Goal: Transaction & Acquisition: Purchase product/service

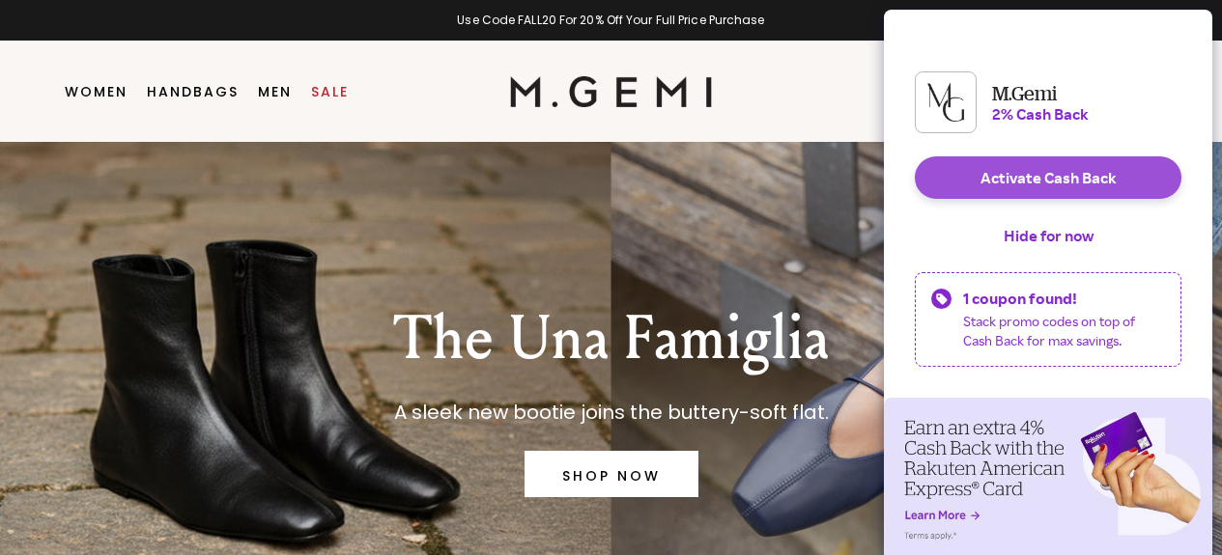
click at [1063, 199] on button "Activate Cash Back" at bounding box center [1048, 177] width 267 height 43
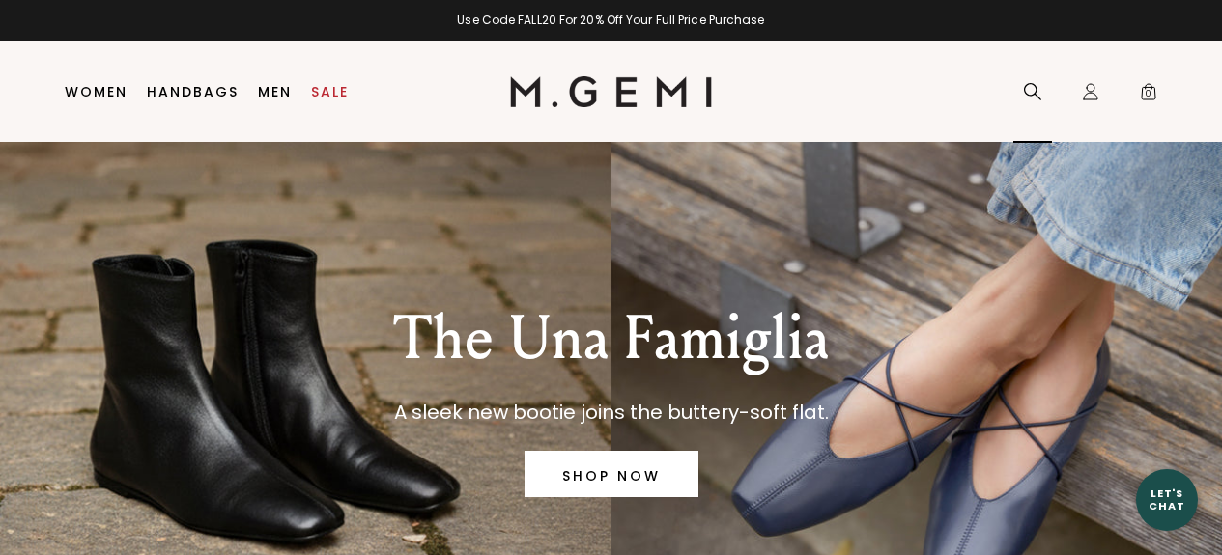
click at [1033, 86] on icon at bounding box center [1032, 91] width 19 height 19
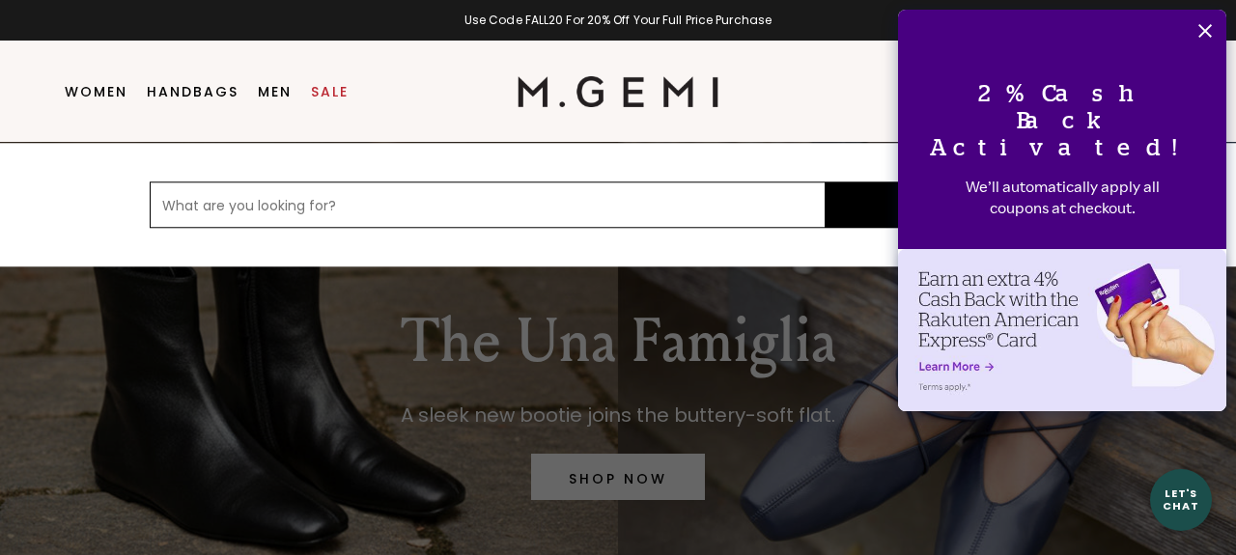
click at [1212, 32] on icon "Close" at bounding box center [1205, 30] width 15 height 15
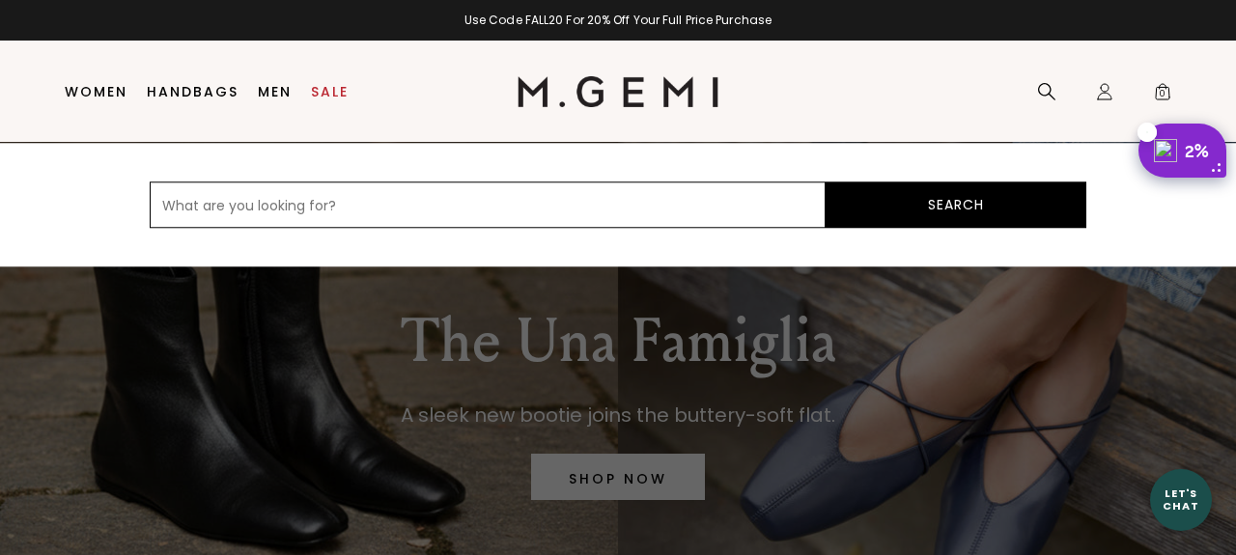
click at [1212, 32] on div "Free Shipping for Cliente Rewards Members Use Code FALL20 For 20% Off Your Full…" at bounding box center [618, 20] width 1236 height 41
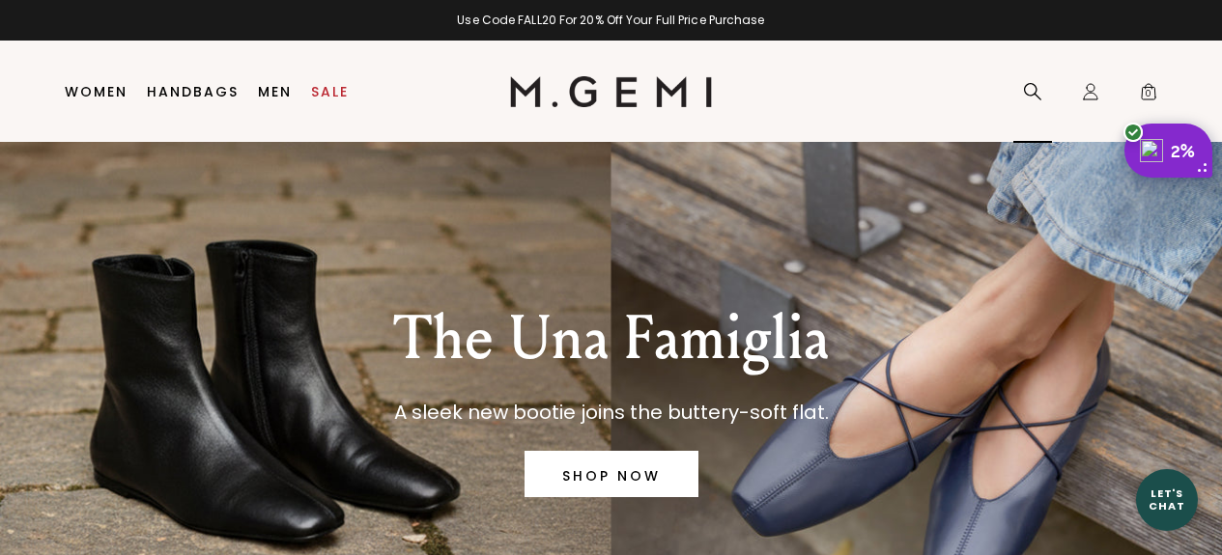
click at [1033, 99] on icon at bounding box center [1032, 91] width 19 height 19
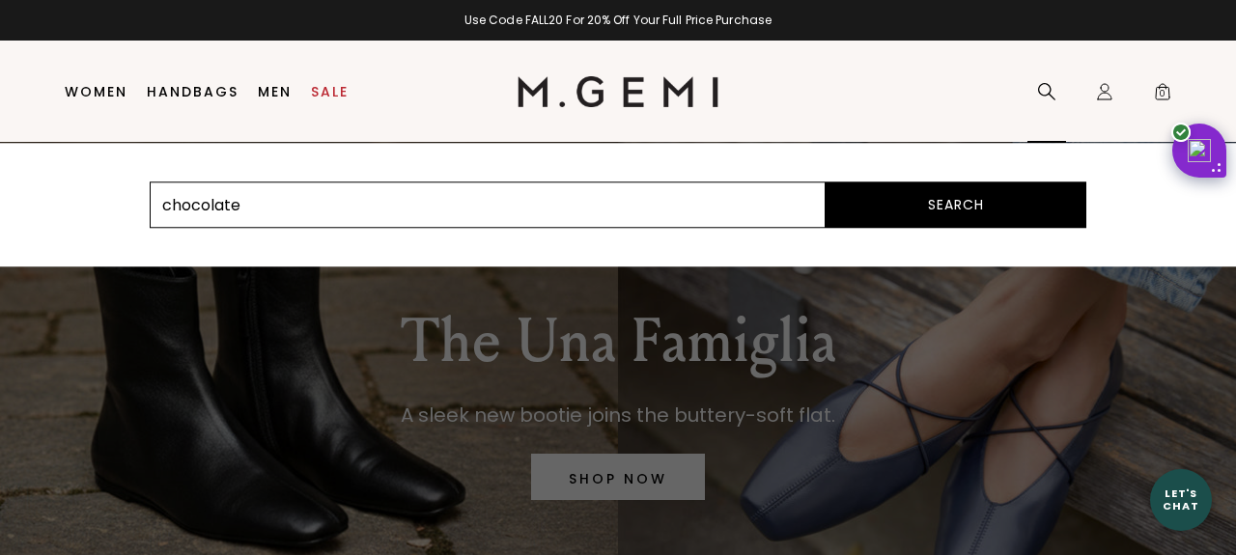
type input "chocolate"
click at [826, 182] on button "Search" at bounding box center [956, 205] width 261 height 46
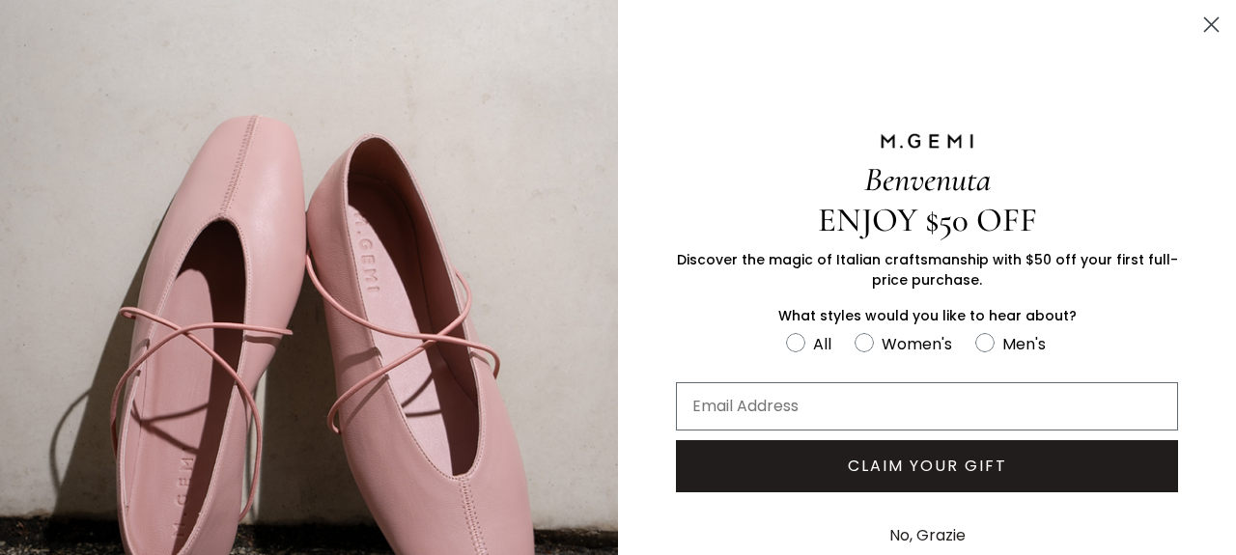
click at [1205, 24] on icon "Close dialog" at bounding box center [1212, 25] width 14 height 14
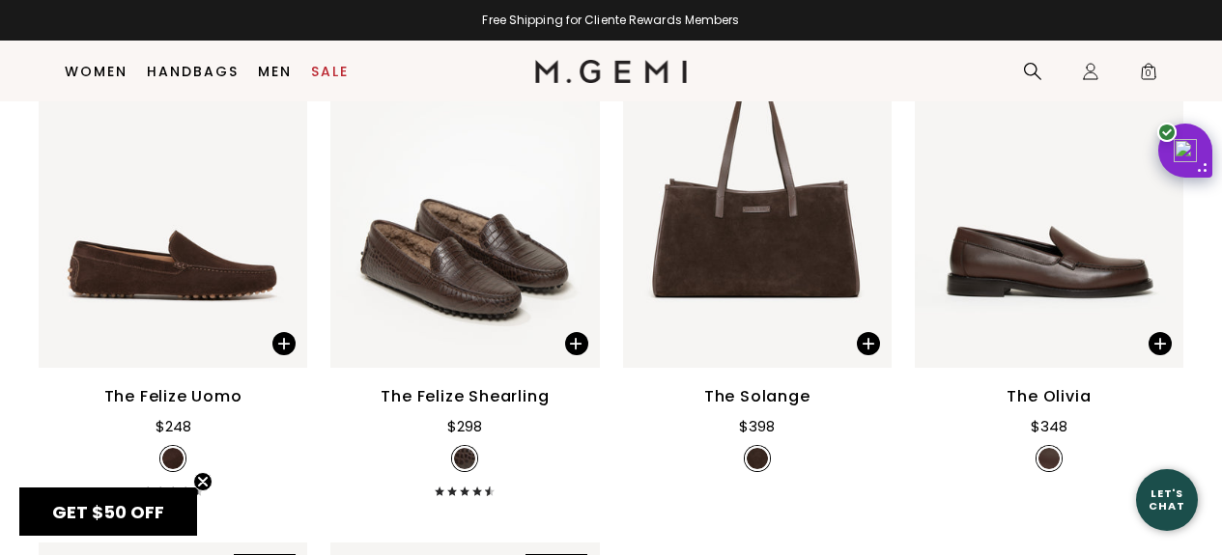
scroll to position [2494, 0]
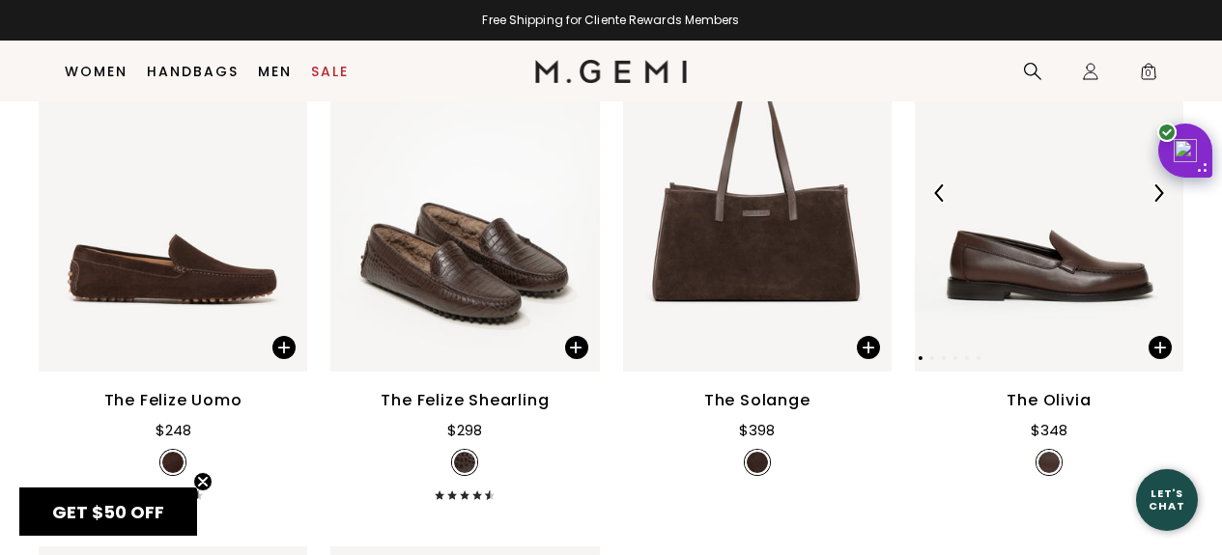
click at [1063, 287] on img at bounding box center [1049, 193] width 269 height 358
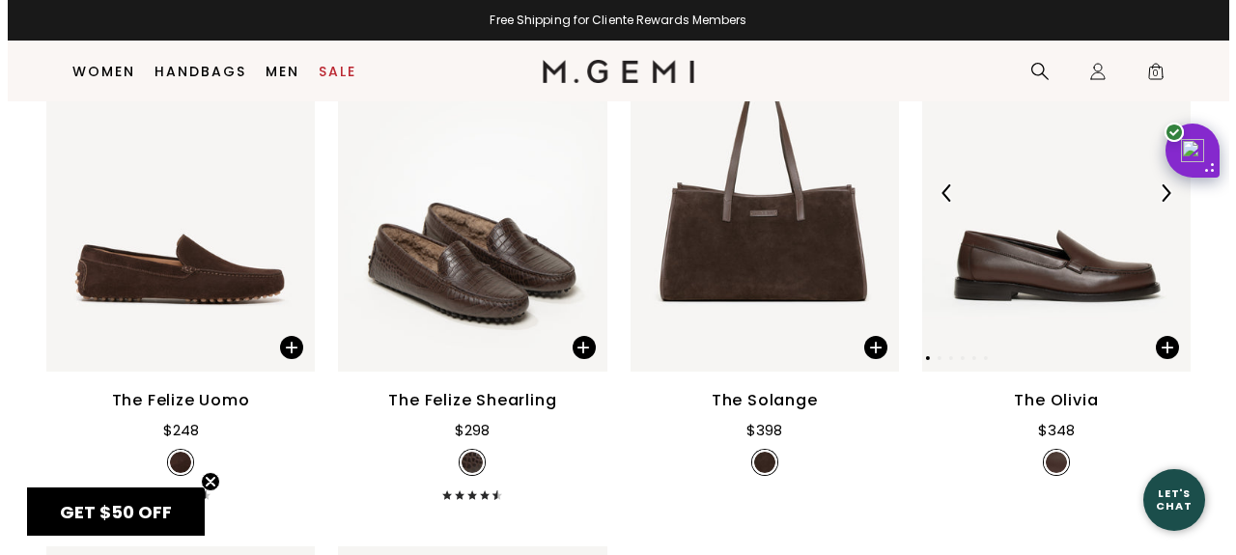
scroll to position [2514, 0]
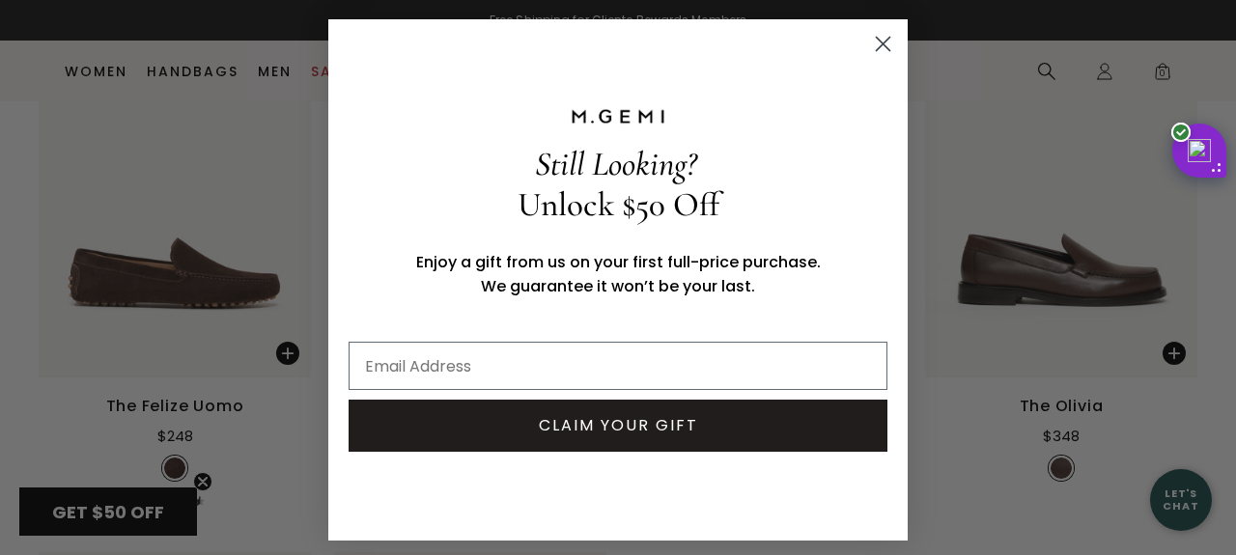
click at [877, 43] on icon "Close dialog" at bounding box center [884, 45] width 14 height 14
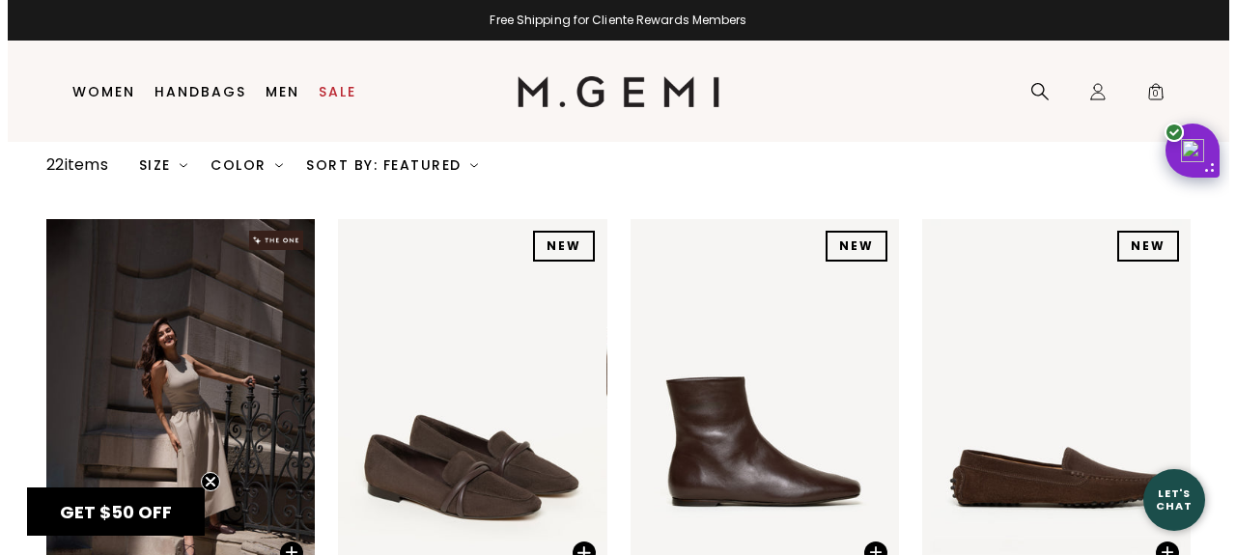
scroll to position [0, 0]
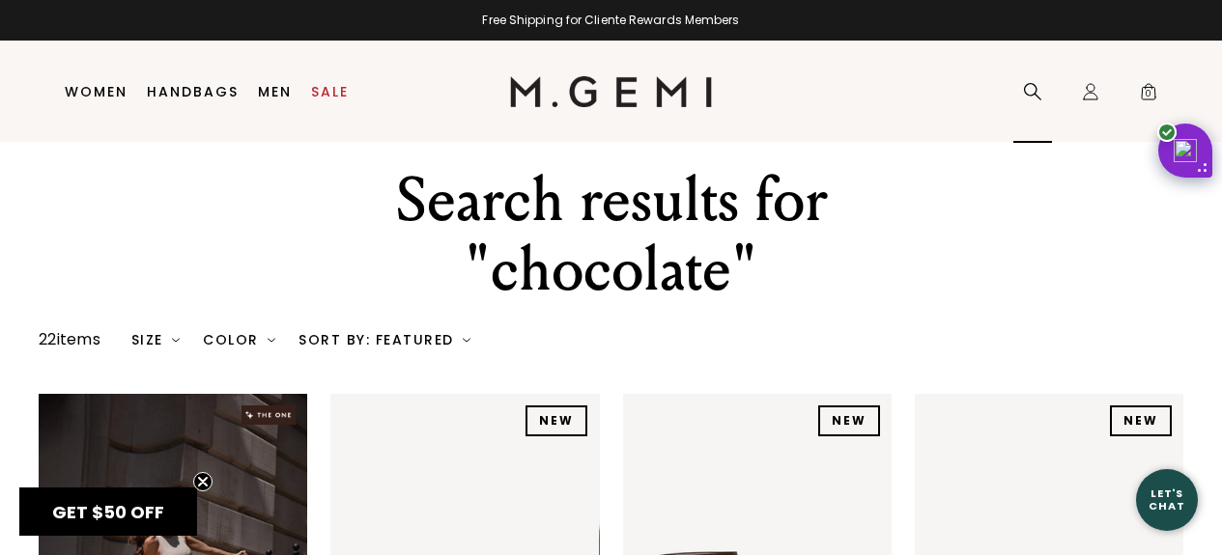
click at [1027, 88] on icon at bounding box center [1032, 91] width 19 height 19
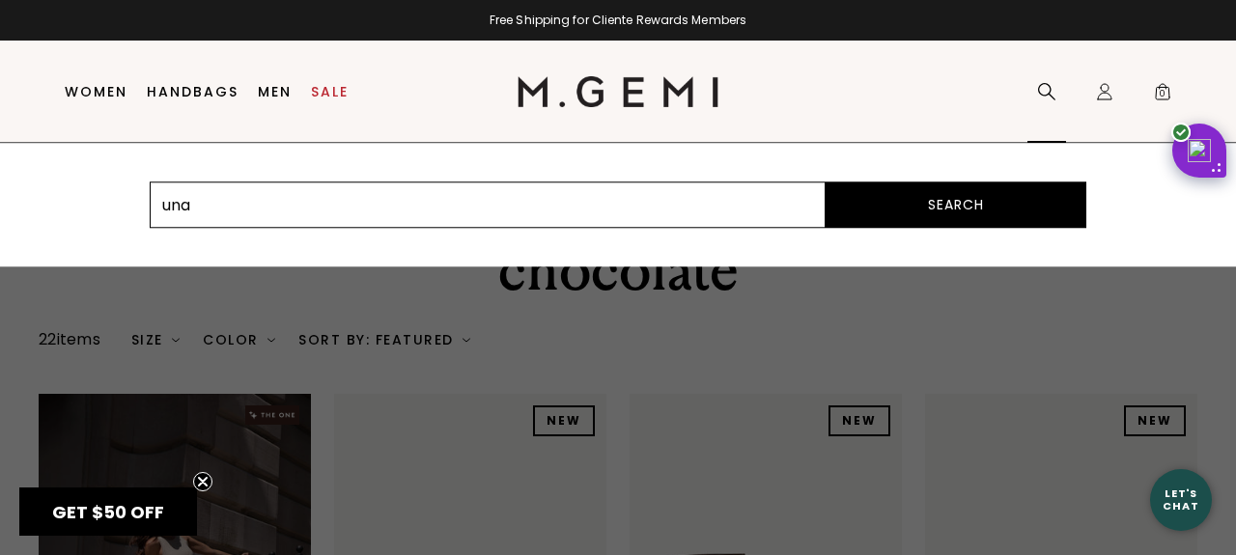
type input "una"
click at [826, 182] on button "Search" at bounding box center [956, 205] width 261 height 46
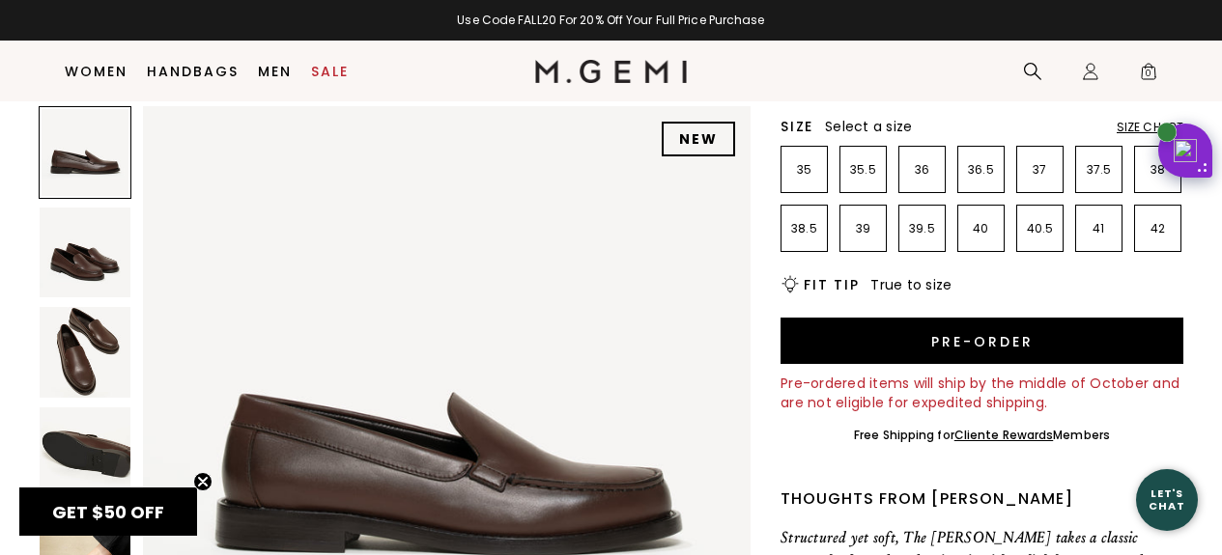
scroll to position [272, 0]
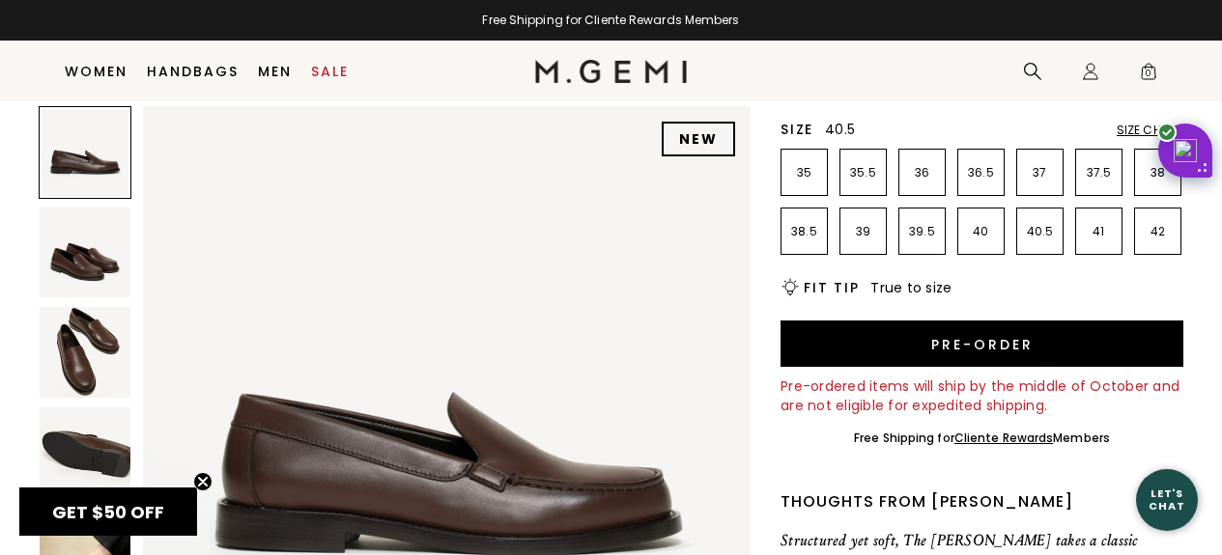
click at [1050, 230] on p "40.5" at bounding box center [1039, 231] width 45 height 15
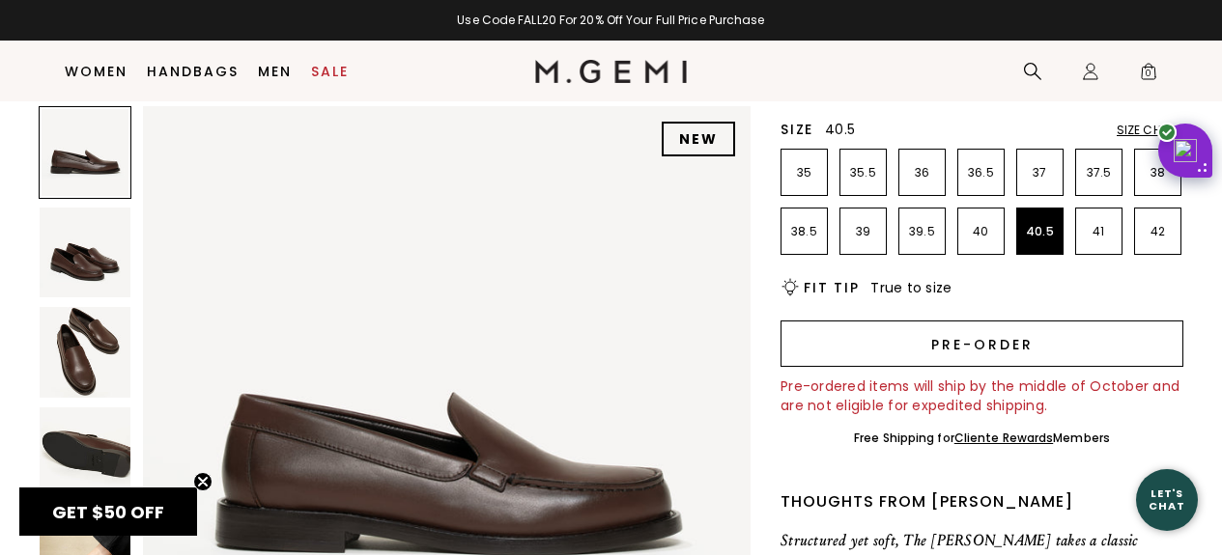
click at [998, 342] on button "Pre-order" at bounding box center [981, 344] width 403 height 46
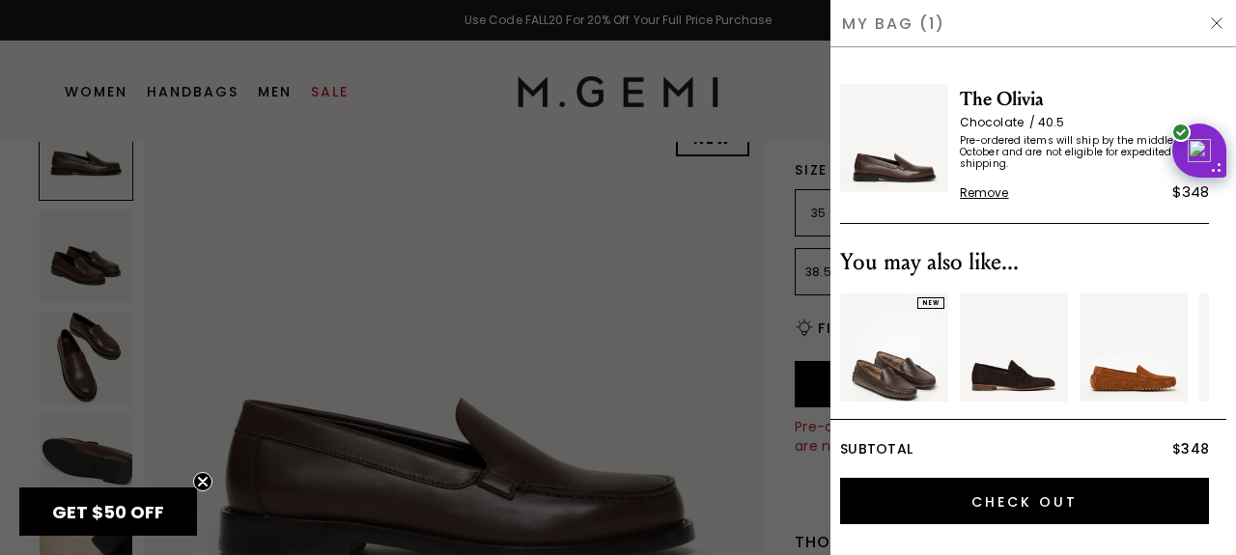
click at [1214, 25] on img at bounding box center [1216, 22] width 15 height 15
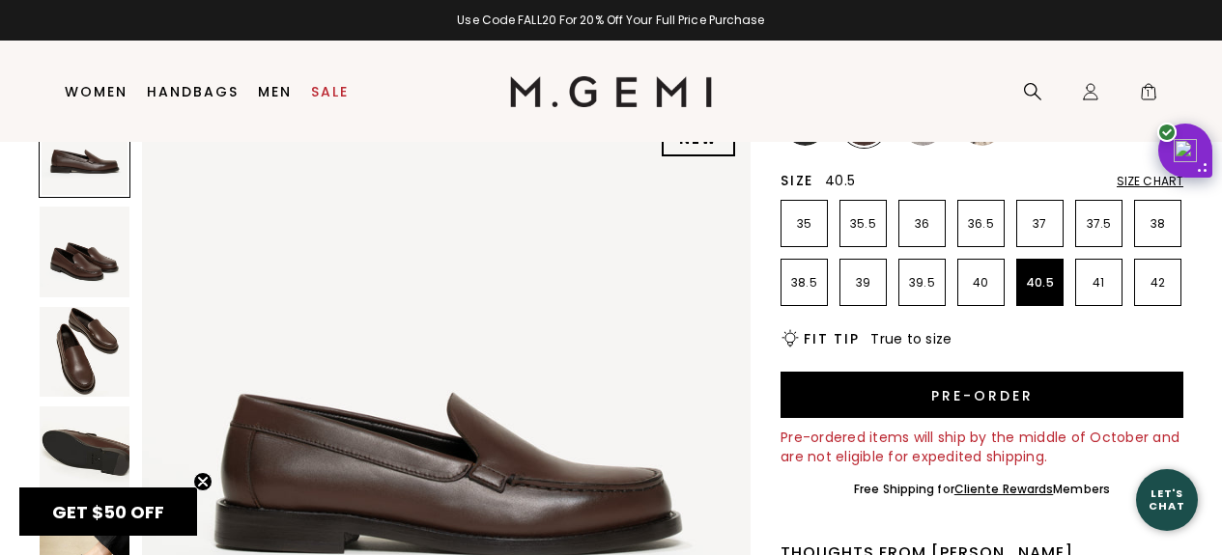
scroll to position [232, 0]
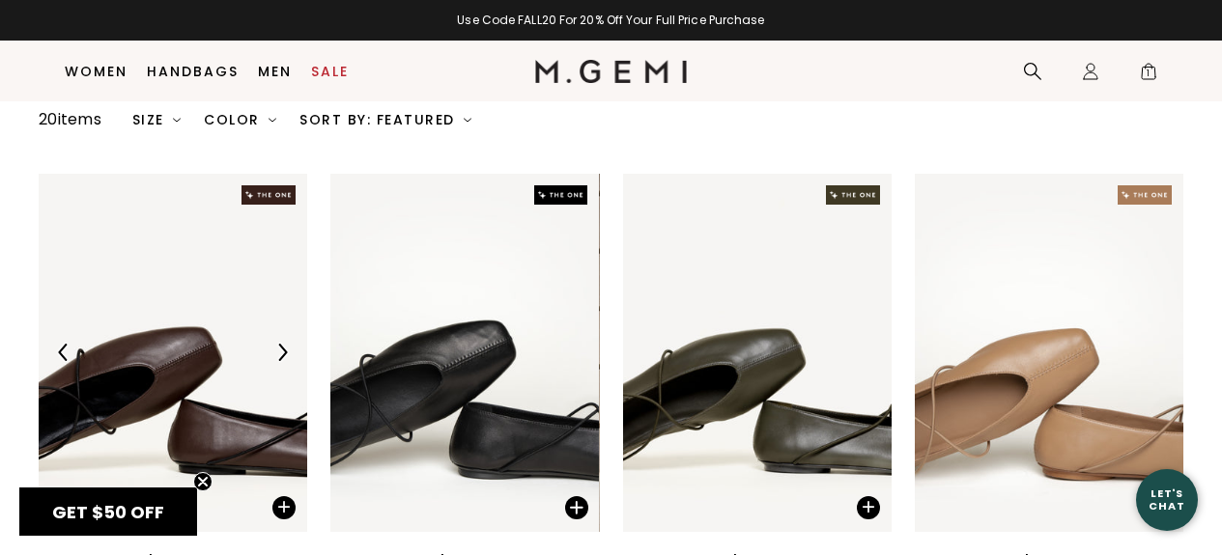
scroll to position [129, 0]
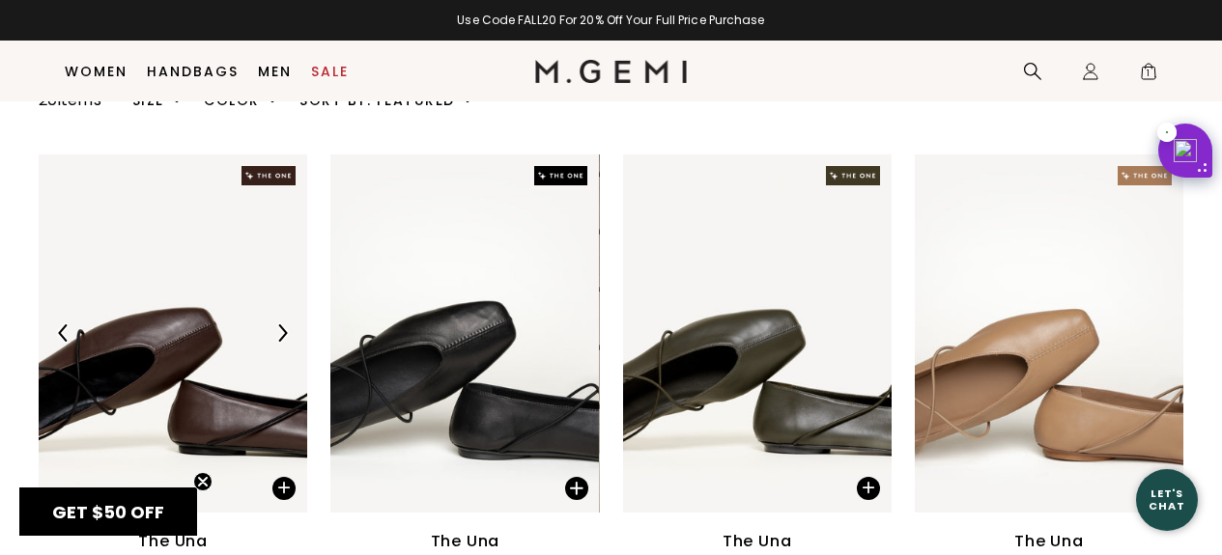
click at [177, 345] on div at bounding box center [173, 333] width 269 height 31
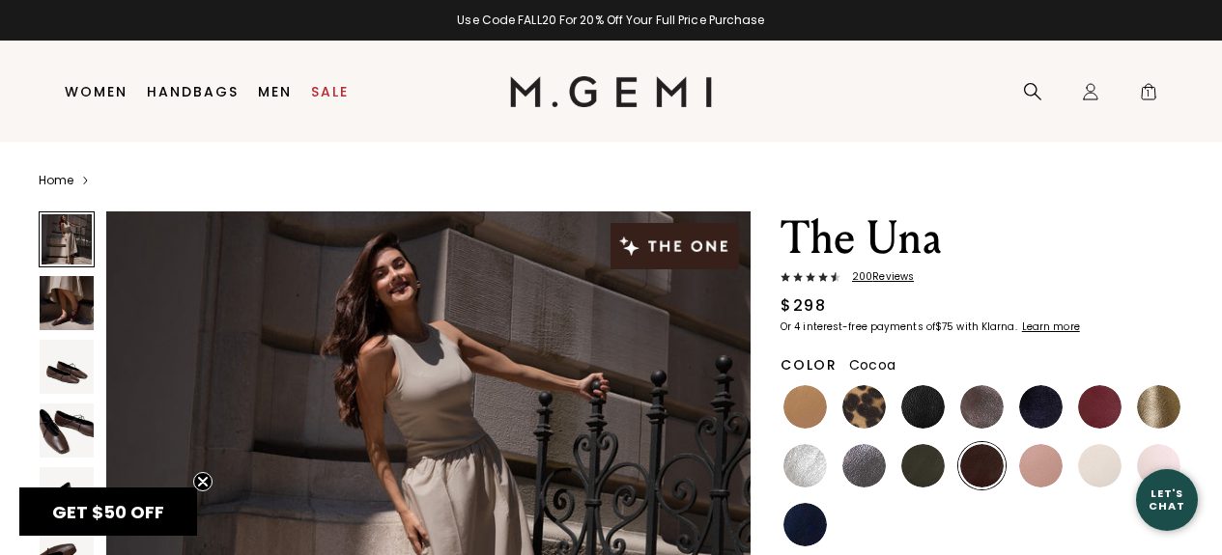
click at [989, 407] on img at bounding box center [981, 406] width 43 height 43
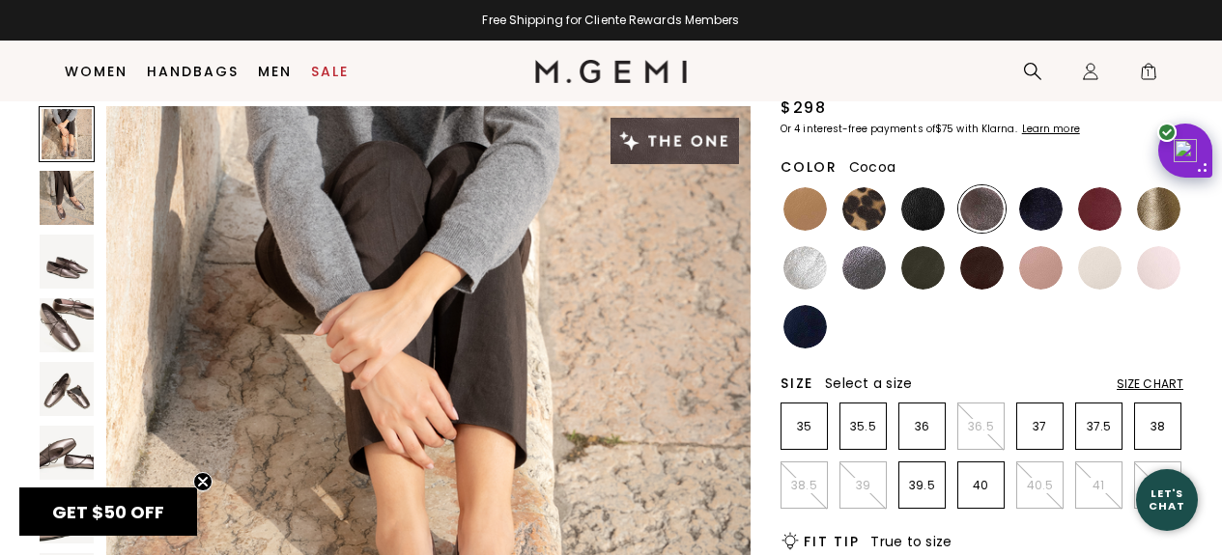
scroll to position [163, 0]
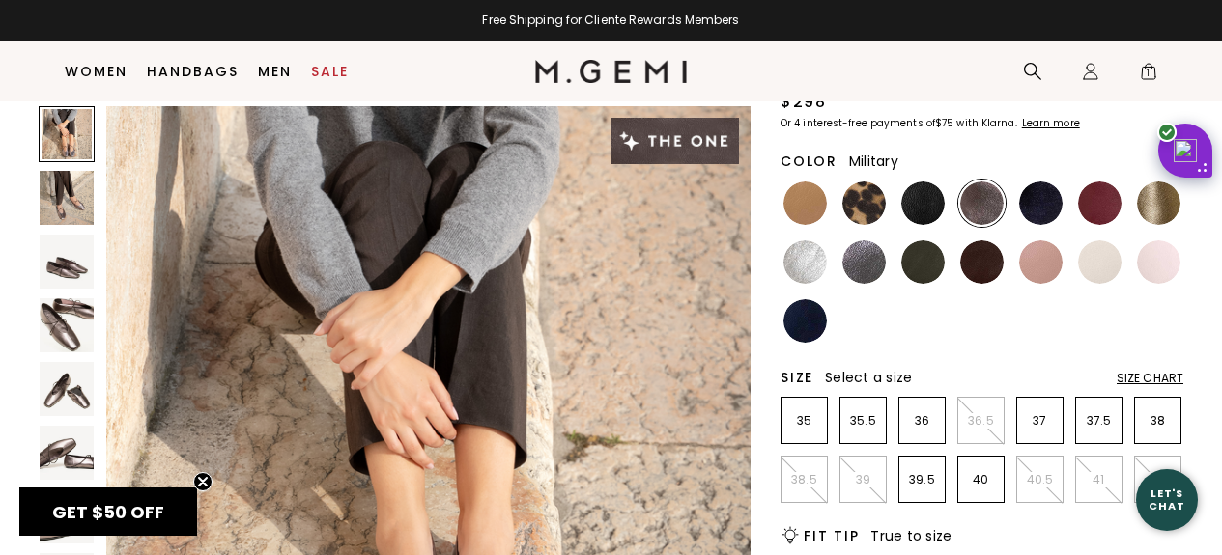
click at [932, 262] on img at bounding box center [922, 262] width 43 height 43
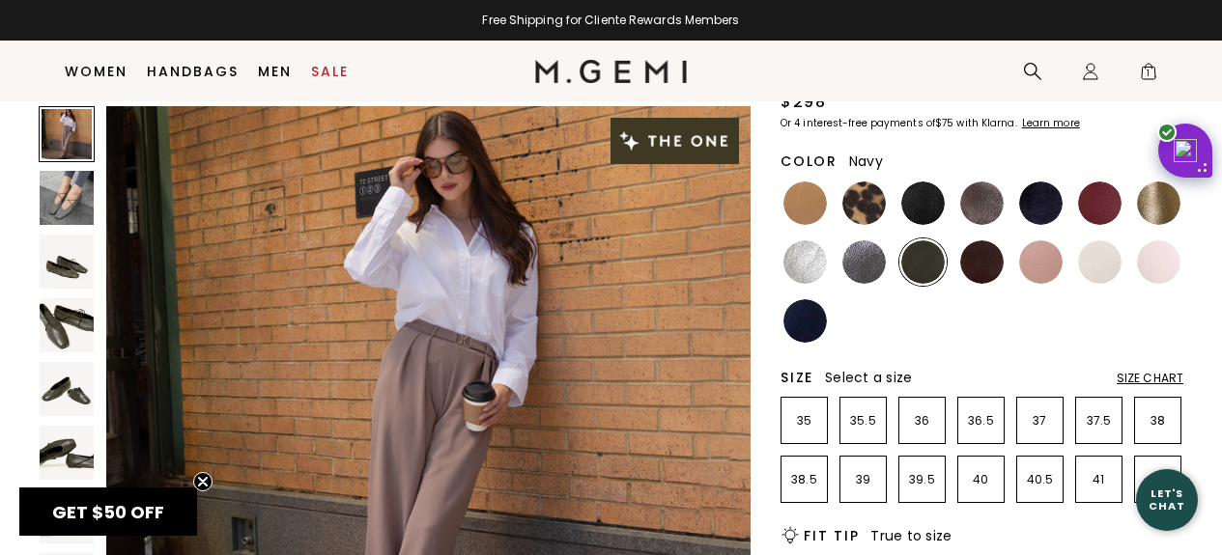
click at [808, 318] on img at bounding box center [804, 320] width 43 height 43
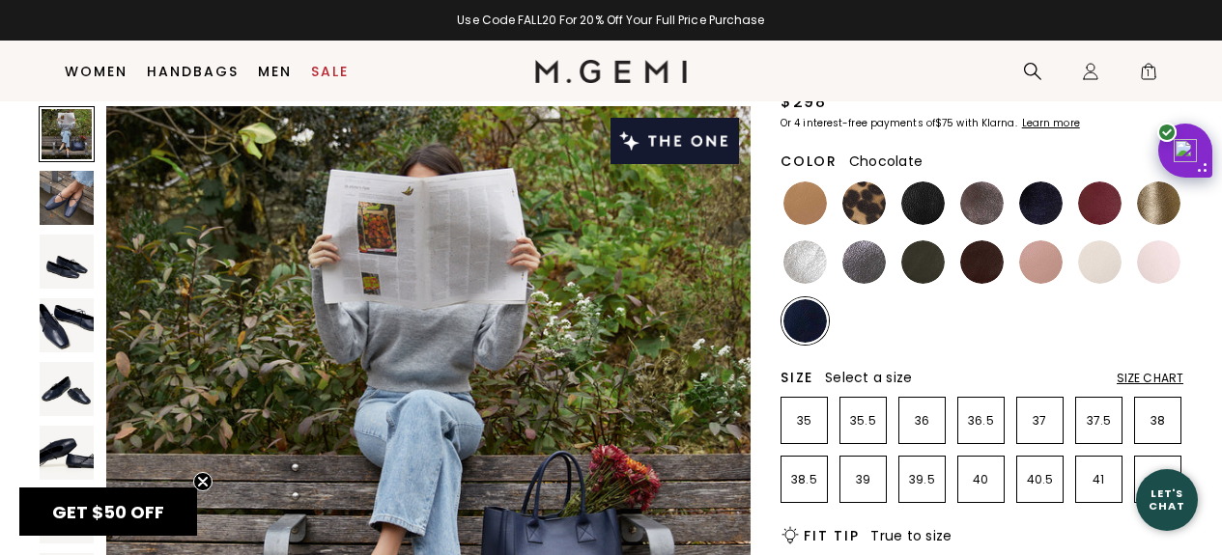
click at [980, 264] on img at bounding box center [981, 262] width 43 height 43
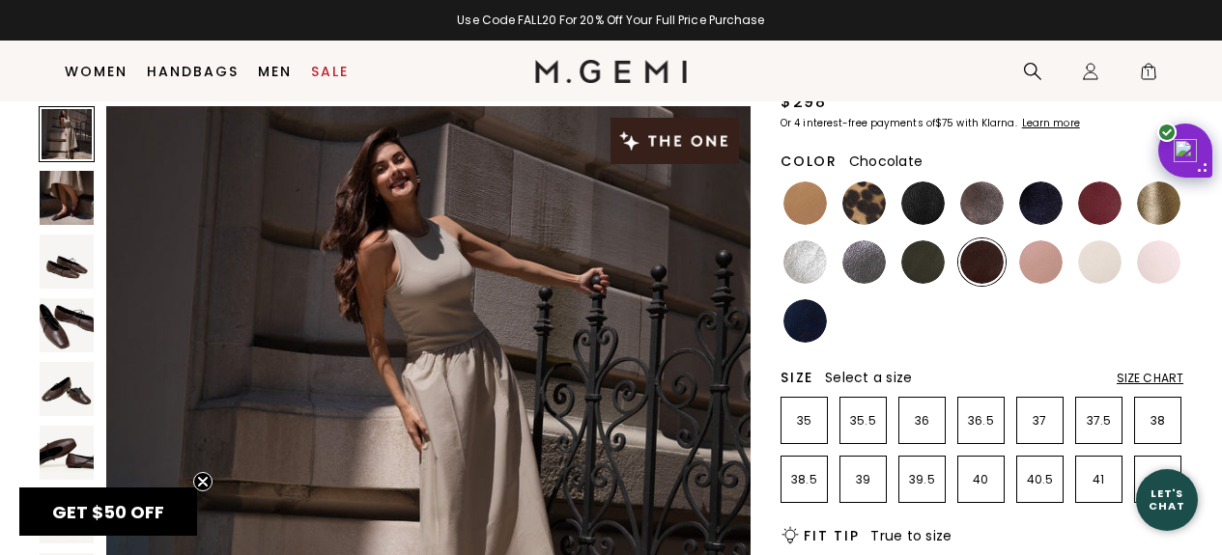
click at [980, 264] on img at bounding box center [981, 262] width 43 height 43
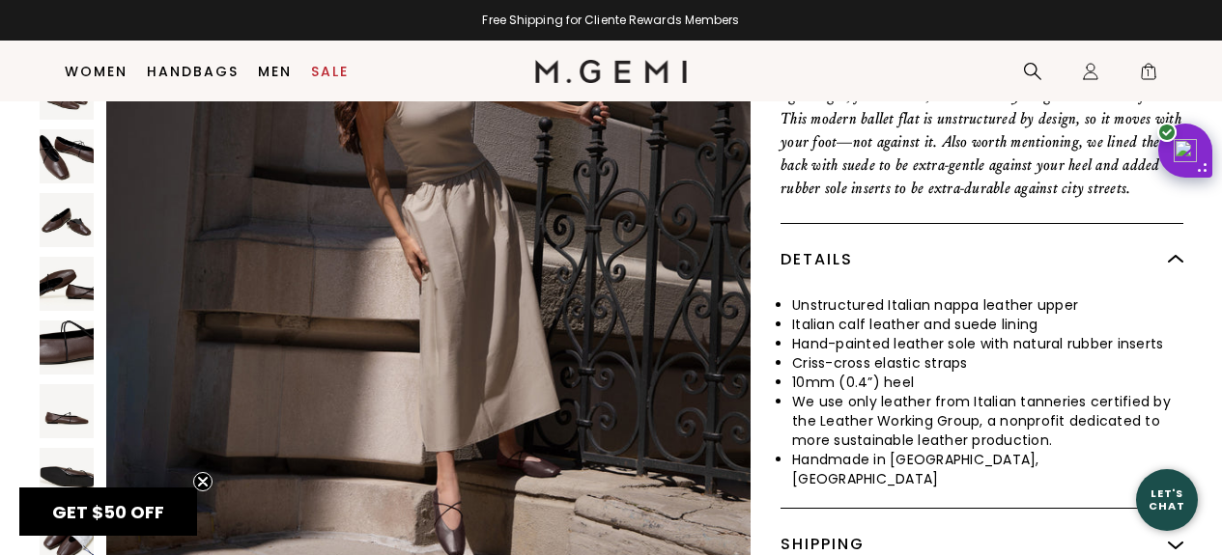
scroll to position [944, 0]
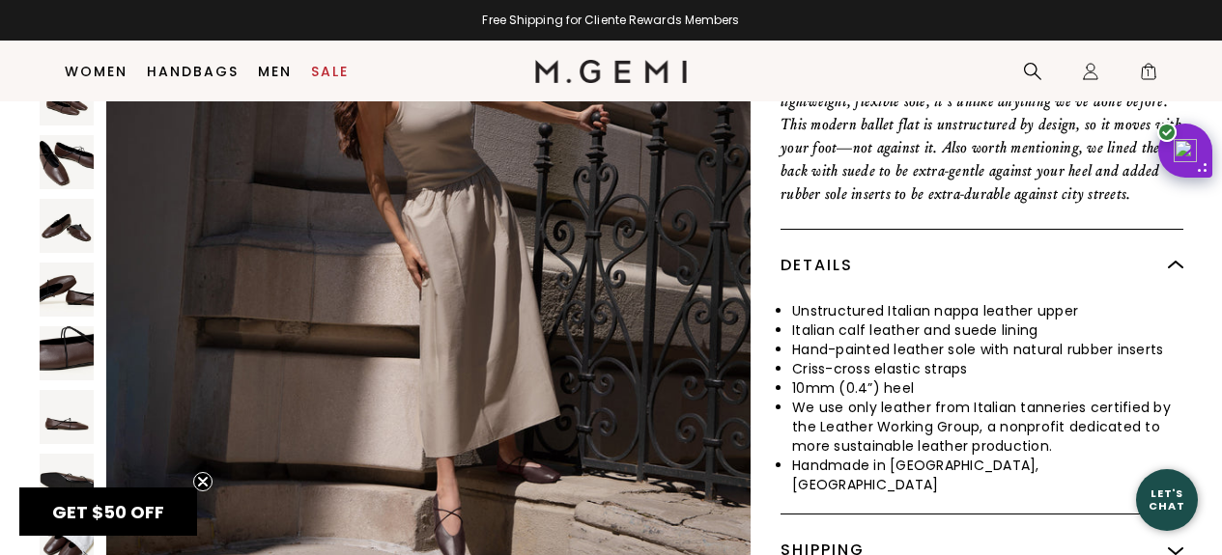
click at [71, 215] on img at bounding box center [67, 226] width 54 height 54
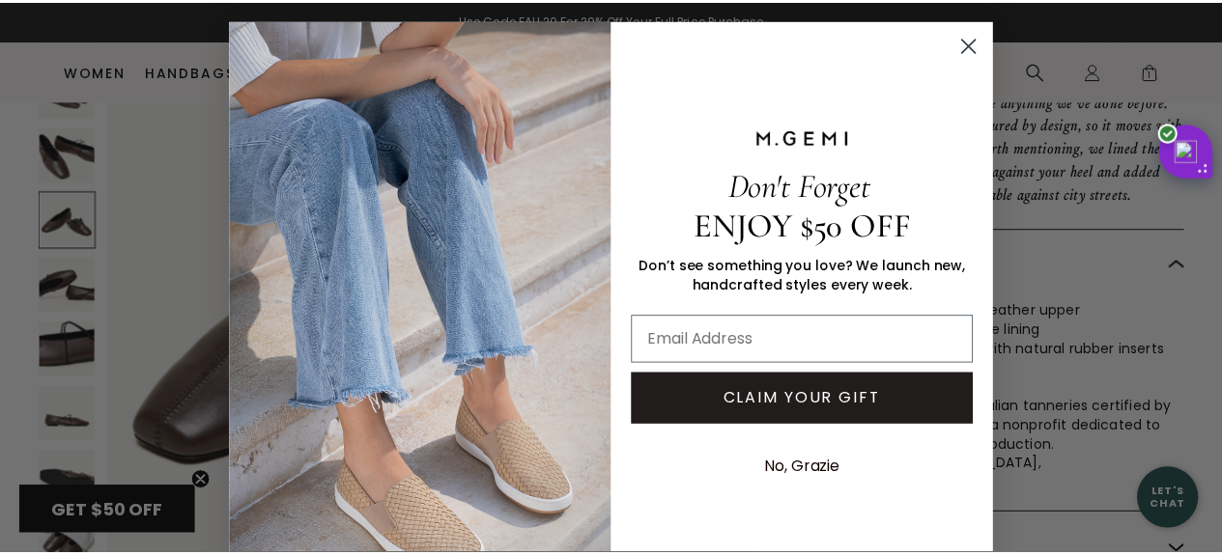
scroll to position [2649, 0]
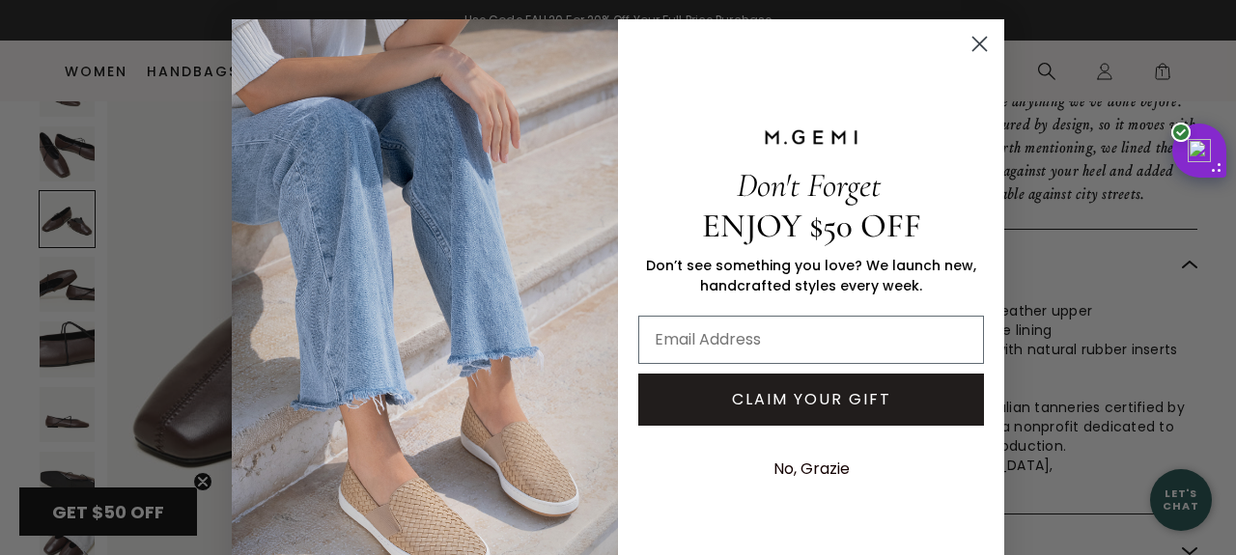
click at [976, 45] on circle "Close dialog" at bounding box center [980, 44] width 32 height 32
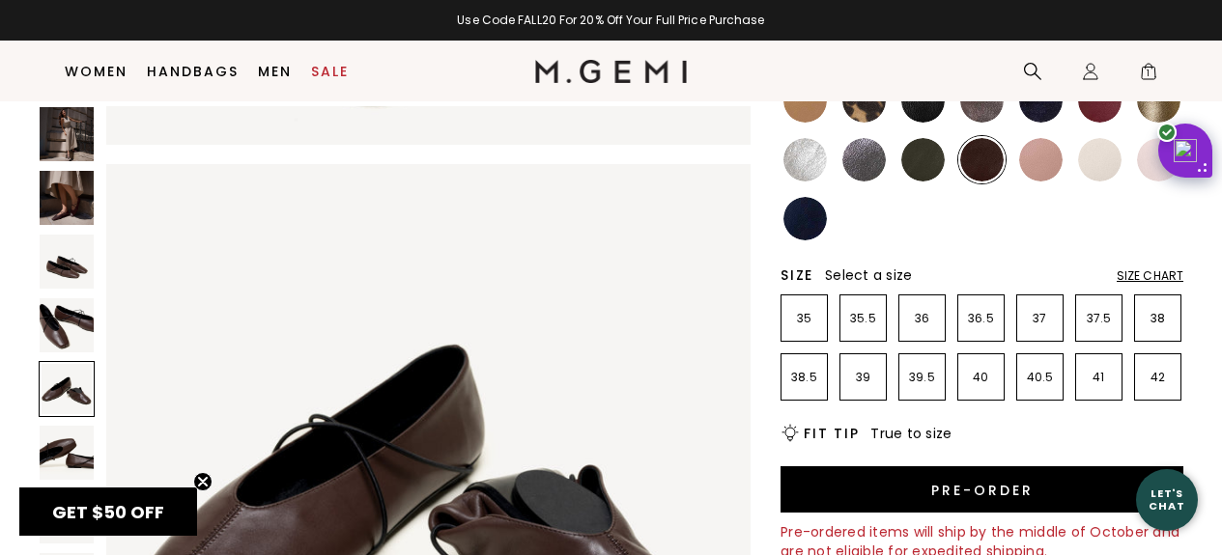
scroll to position [243, 0]
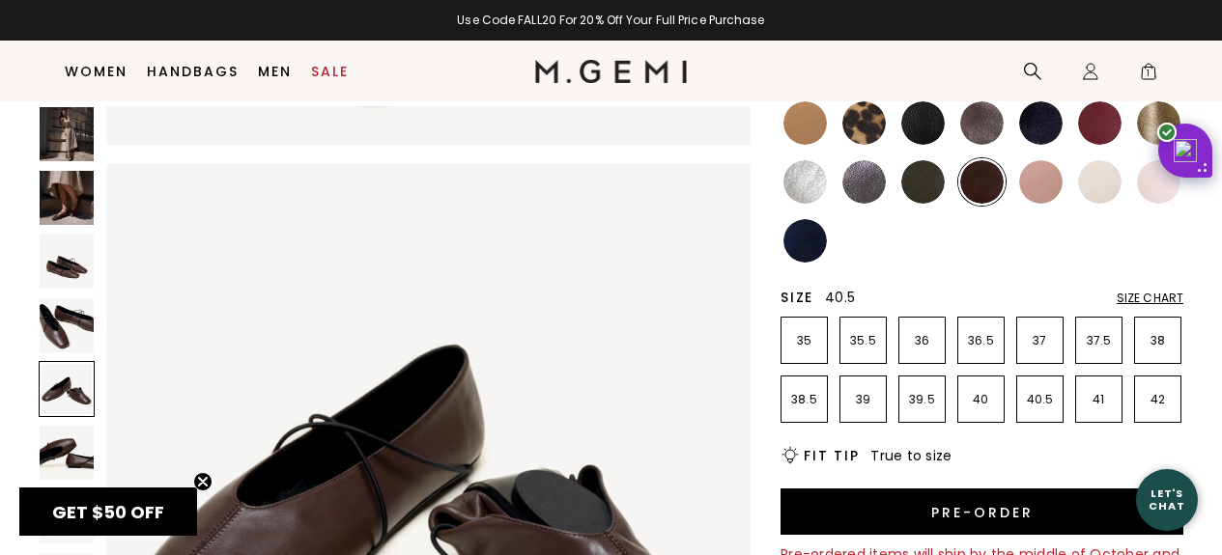
click at [1044, 387] on li "40.5" at bounding box center [1039, 399] width 47 height 47
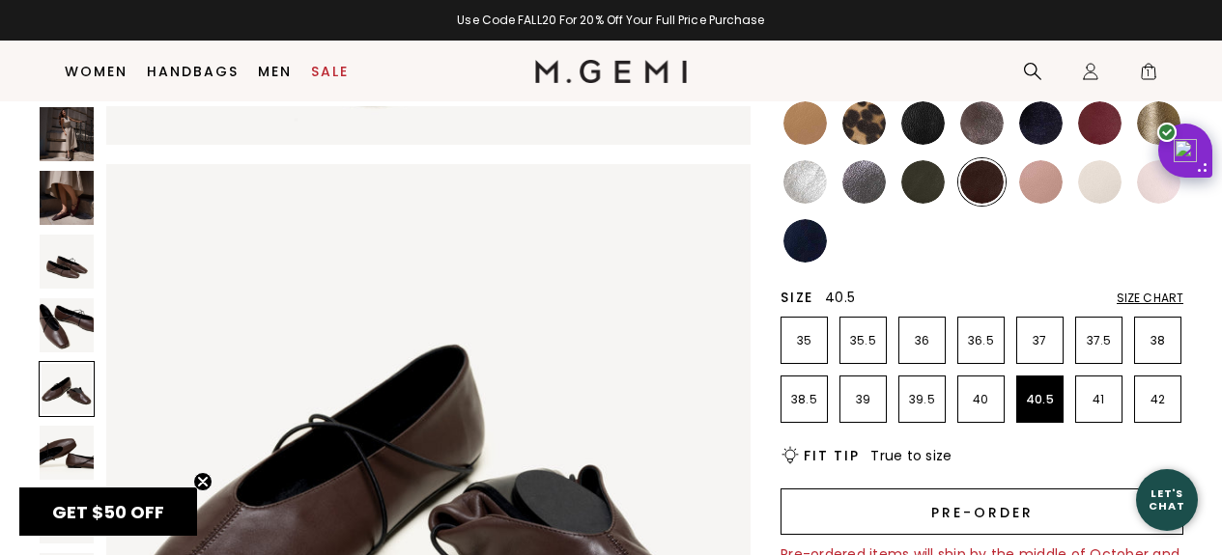
click at [988, 513] on button "Pre-order" at bounding box center [981, 512] width 403 height 46
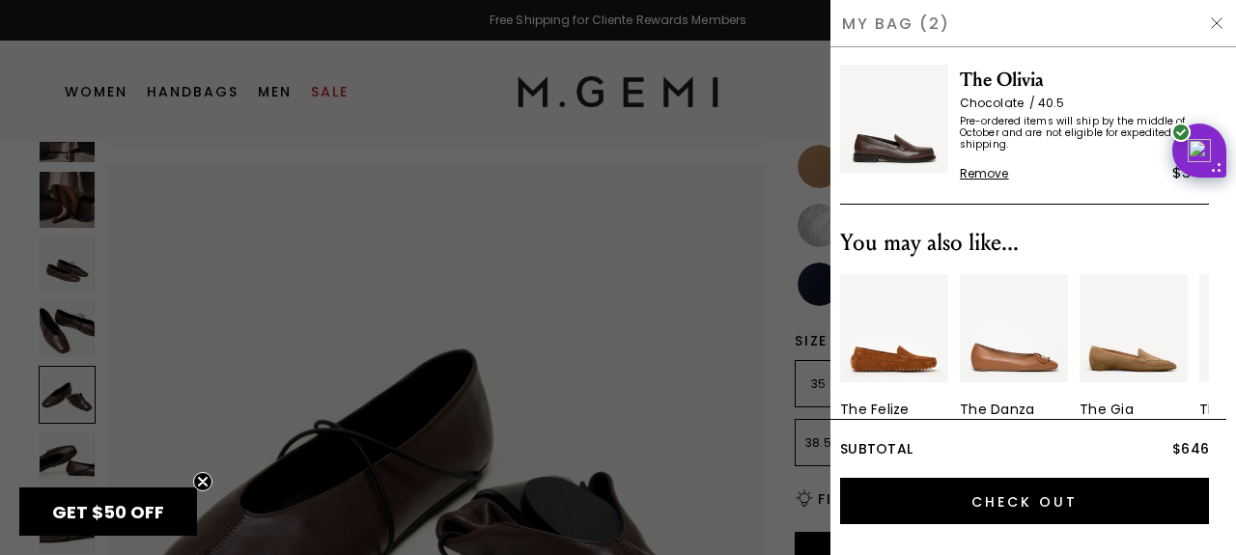
scroll to position [210, 0]
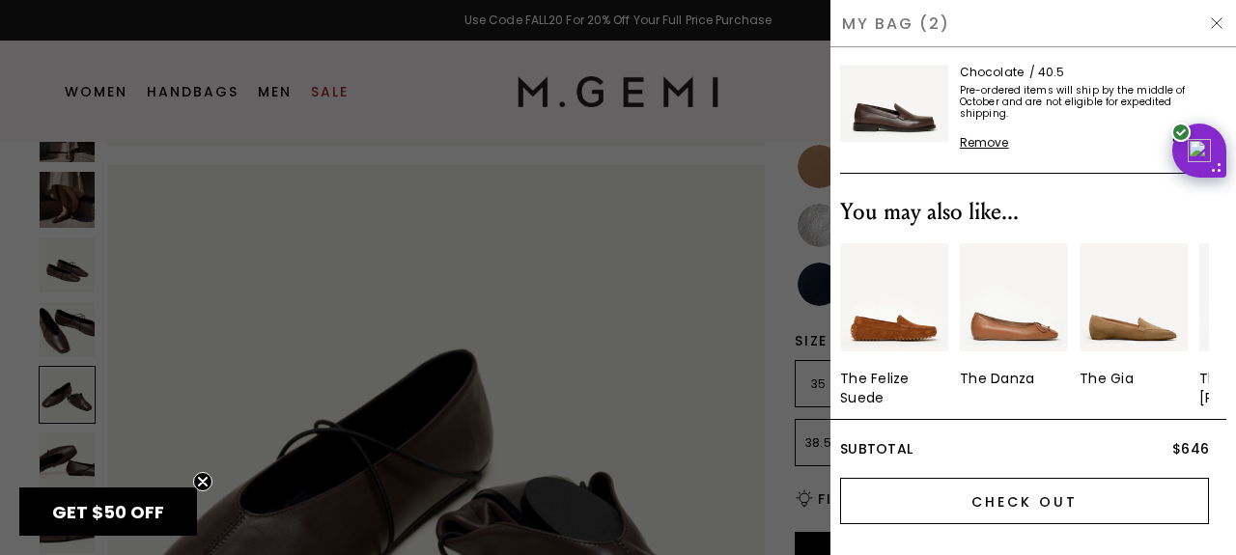
click at [1080, 491] on input "Check Out" at bounding box center [1024, 501] width 369 height 46
